Goal: Find specific page/section: Find specific page/section

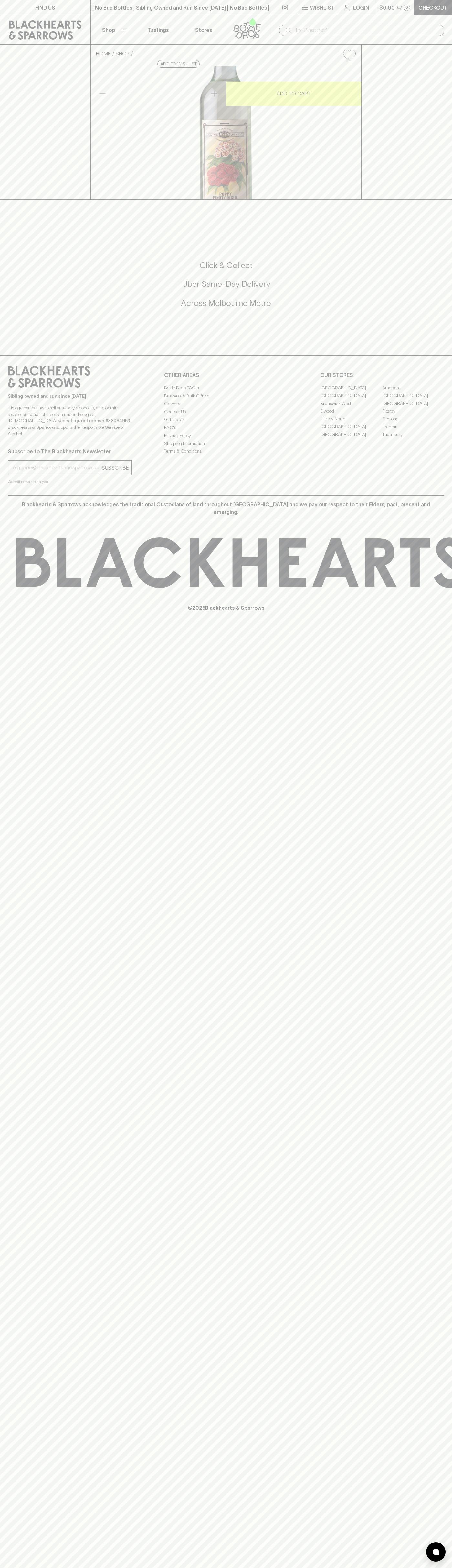
click at [189, 19] on link "Stores" at bounding box center [203, 30] width 45 height 29
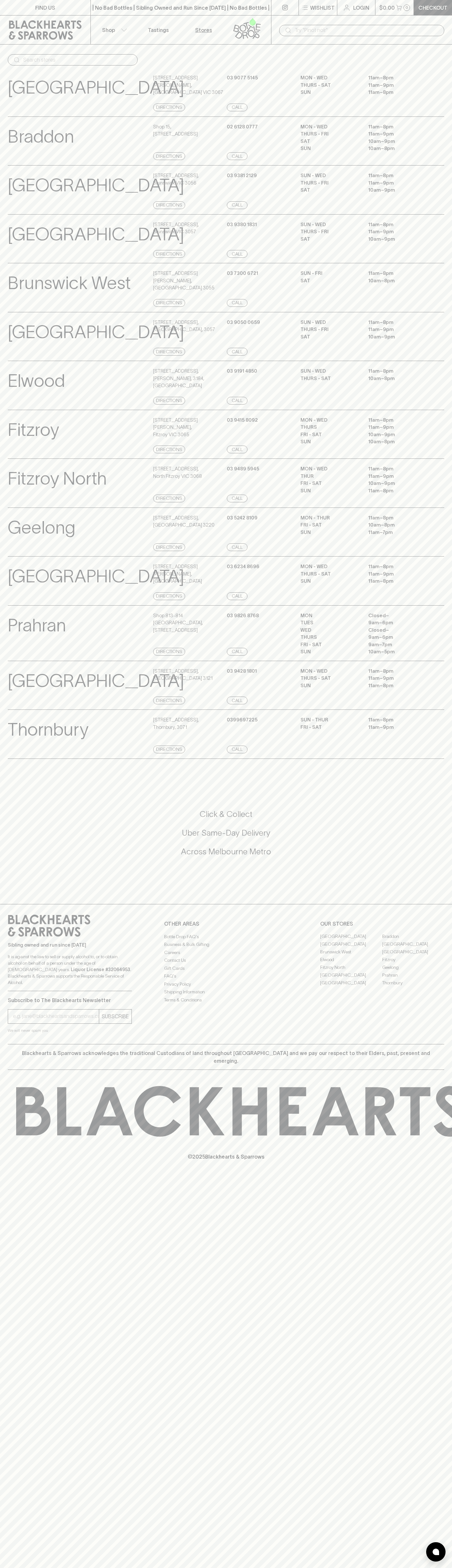
click at [442, 1517] on div "FIND US | No Bad Bottles | Sibling Owned and Run Since [DATE] | No Bad Bottles …" at bounding box center [226, 784] width 452 height 1568
click at [176, 1568] on html "FIND US | No Bad Bottles | Sibling Owned and Run Since [DATE] | No Bad Bottles …" at bounding box center [226, 784] width 452 height 1568
click at [5, 893] on div "FIND US | No Bad Bottles | Sibling Owned and Run Since [DATE] | No Bad Bottles …" at bounding box center [226, 784] width 452 height 1568
